Goal: Connect with others: Find contact information

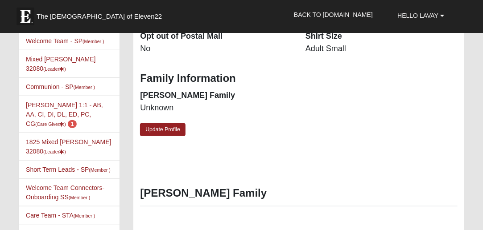
scroll to position [271, 0]
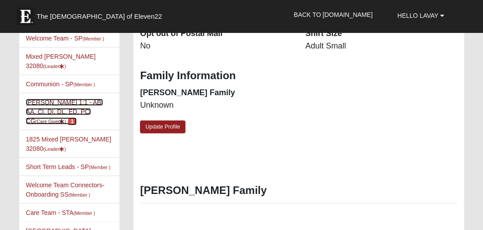
click at [57, 99] on link "LaVay Lauter 1:1 - AB, AA, CI, DI, DL, ED, PC, CG (Care Giver ) 1" at bounding box center [64, 112] width 77 height 26
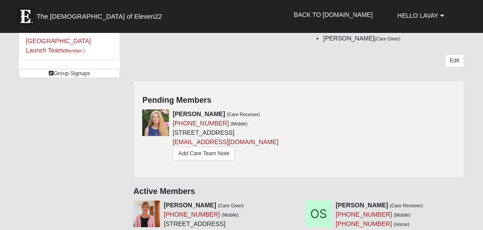
scroll to position [220, 0]
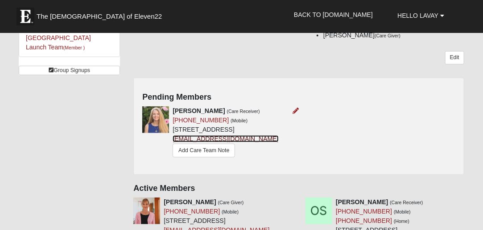
click at [179, 143] on link "[EMAIL_ADDRESS][DOMAIN_NAME]" at bounding box center [226, 139] width 106 height 7
click at [180, 143] on link "[EMAIL_ADDRESS][DOMAIN_NAME]" at bounding box center [226, 139] width 106 height 7
click at [187, 143] on link "[EMAIL_ADDRESS][DOMAIN_NAME]" at bounding box center [226, 139] width 106 height 7
click at [356, 122] on div "[PERSON_NAME] (Care Receiver) [PHONE_NUMBER] (Mobile) [STREET_ADDRESS] [EMAIL_A…" at bounding box center [299, 137] width 326 height 60
click at [294, 109] on icon at bounding box center [295, 111] width 6 height 6
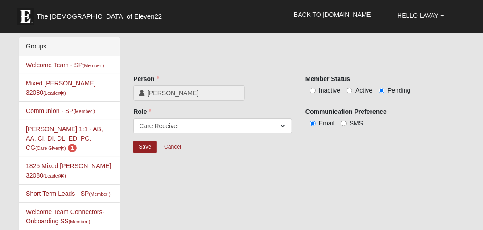
click at [355, 93] on label "Active" at bounding box center [359, 90] width 26 height 9
click at [352, 93] on input "Active" at bounding box center [349, 91] width 6 height 6
radio input "true"
click at [147, 149] on input "Save" at bounding box center [144, 147] width 23 height 13
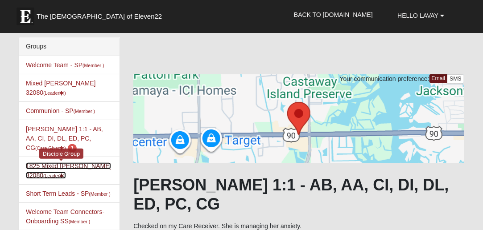
click at [89, 163] on link "1825 Mixed [PERSON_NAME] 32080 (Leader )" at bounding box center [68, 171] width 85 height 16
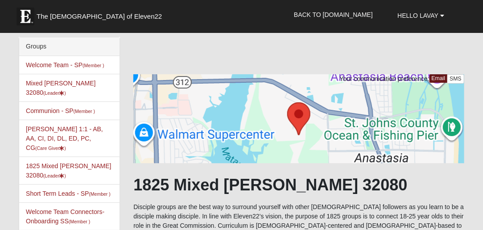
click at [64, 86] on li "Mixed Lauter 32080 (Leader ) Disciple Group" at bounding box center [69, 88] width 100 height 28
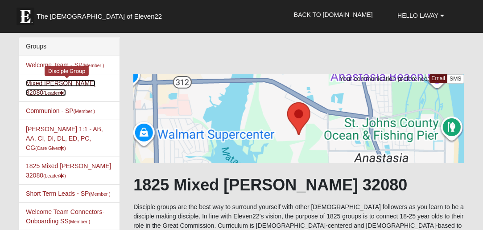
click at [65, 83] on link "Mixed Lauter 32080 (Leader )" at bounding box center [61, 88] width 70 height 16
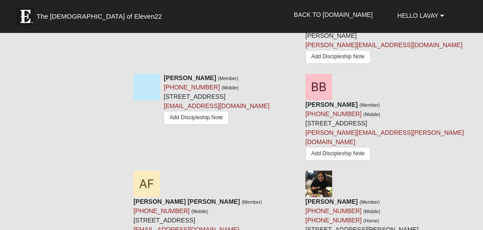
scroll to position [542, 0]
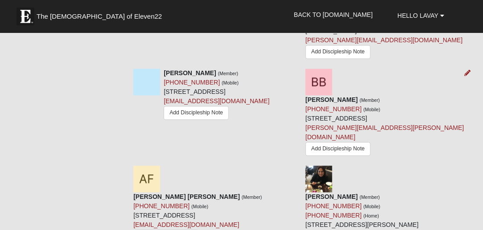
click at [362, 103] on div "[PERSON_NAME] (Member) [PHONE_NUMBER] (Mobile) [STREET_ADDRESS] [PERSON_NAME][E…" at bounding box center [384, 128] width 159 height 64
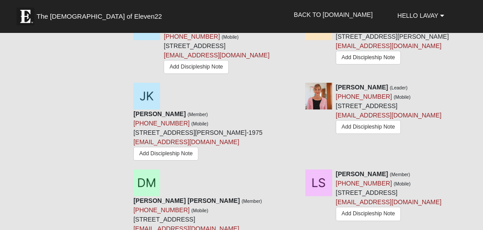
scroll to position [969, 0]
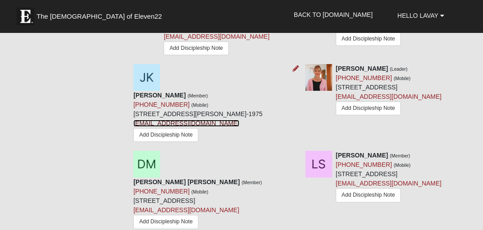
click at [157, 127] on link "Adonilovesyou@gmail.com" at bounding box center [186, 123] width 106 height 7
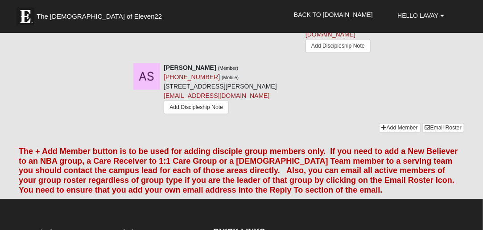
scroll to position [1481, 0]
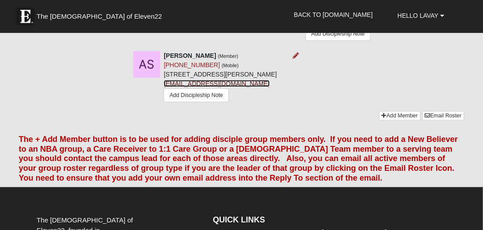
click at [183, 87] on link "alexaszachacz@me.com" at bounding box center [217, 83] width 106 height 7
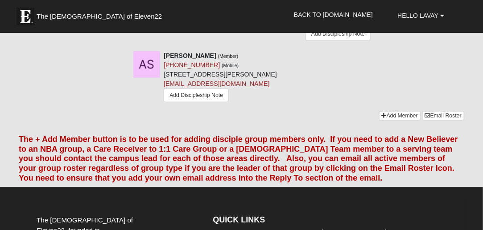
click at [333, 26] on link "josiah.swenson@reliant.org" at bounding box center [384, 17] width 159 height 16
click at [338, 111] on div "Alexa Szachacz (Member) (321) 501-6793 (Mobile) 655 W Marina Cove Dr Apt 447 St…" at bounding box center [299, 81] width 344 height 60
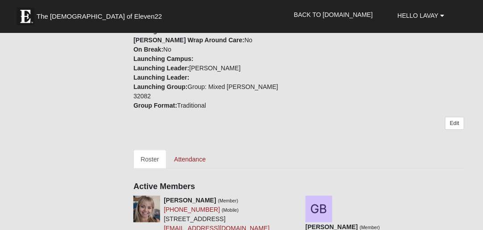
scroll to position [0, 0]
